Goal: Task Accomplishment & Management: Manage account settings

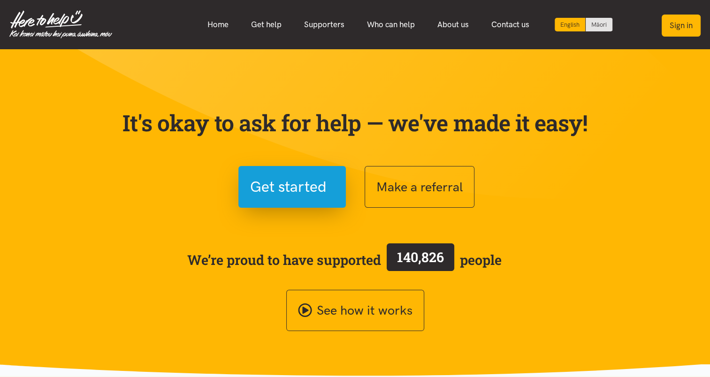
click at [685, 24] on button "Sign in" at bounding box center [680, 26] width 39 height 22
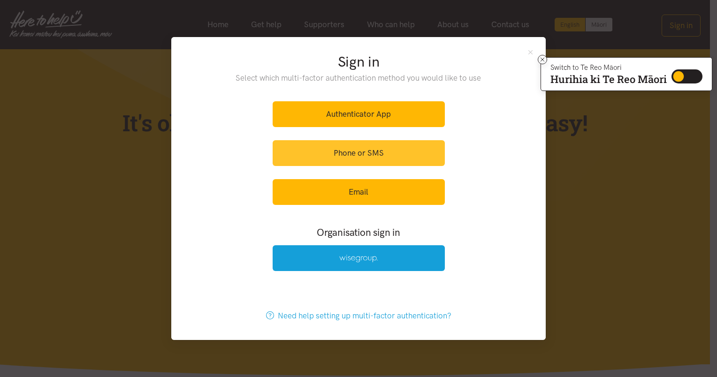
click at [385, 152] on link "Phone or SMS" at bounding box center [359, 153] width 172 height 26
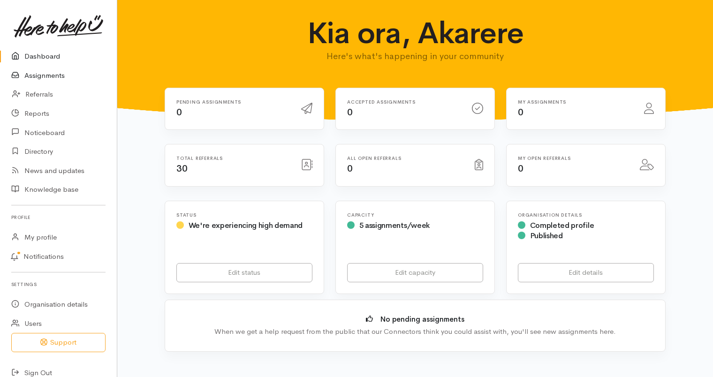
click at [47, 75] on link "Assignments" at bounding box center [58, 75] width 117 height 19
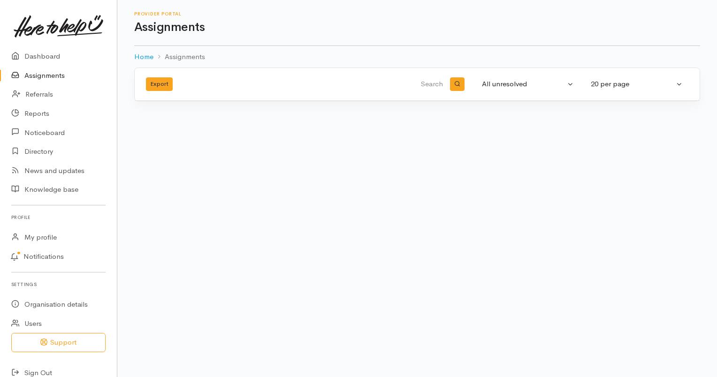
click at [47, 75] on link "Assignments" at bounding box center [58, 75] width 117 height 19
